Goal: Find specific page/section

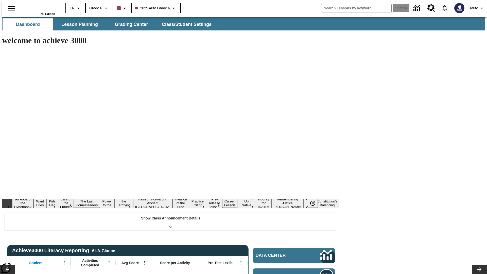
type input "-1"
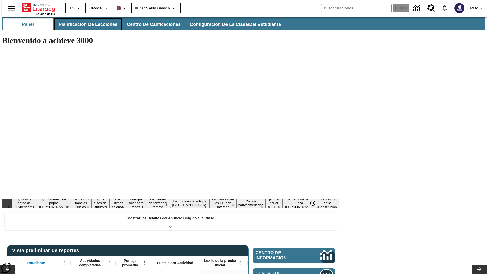
click at [85, 24] on span "Planificación de lecciones" at bounding box center [88, 25] width 59 height 6
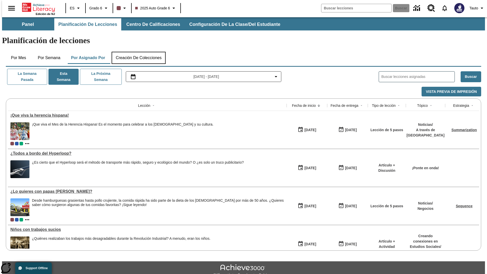
click at [139, 52] on button "Creación de colecciones" at bounding box center [139, 58] width 54 height 12
